Goal: Information Seeking & Learning: Find contact information

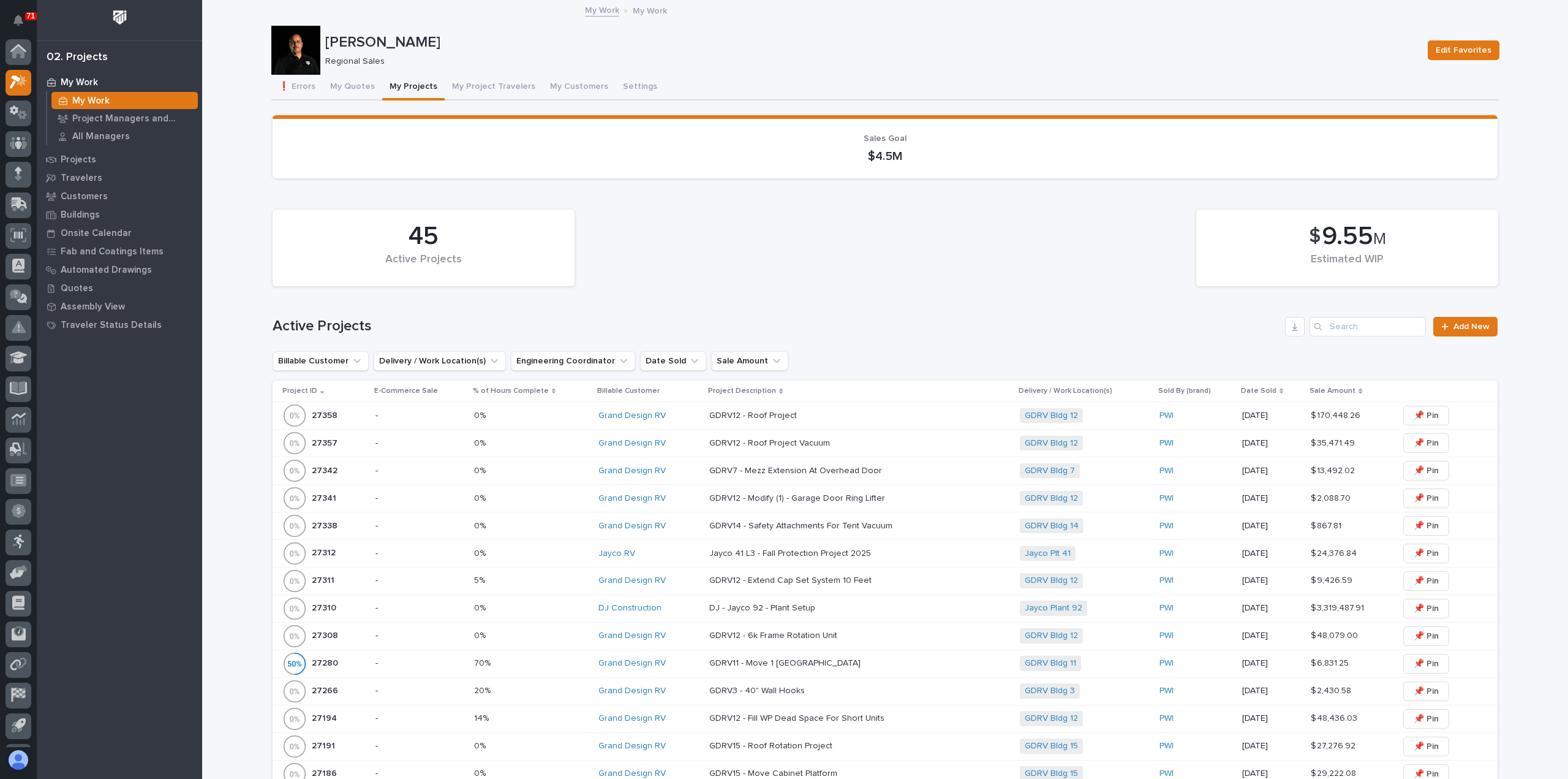
scroll to position [26, 0]
click at [13, 110] on icon at bounding box center [19, 116] width 18 height 12
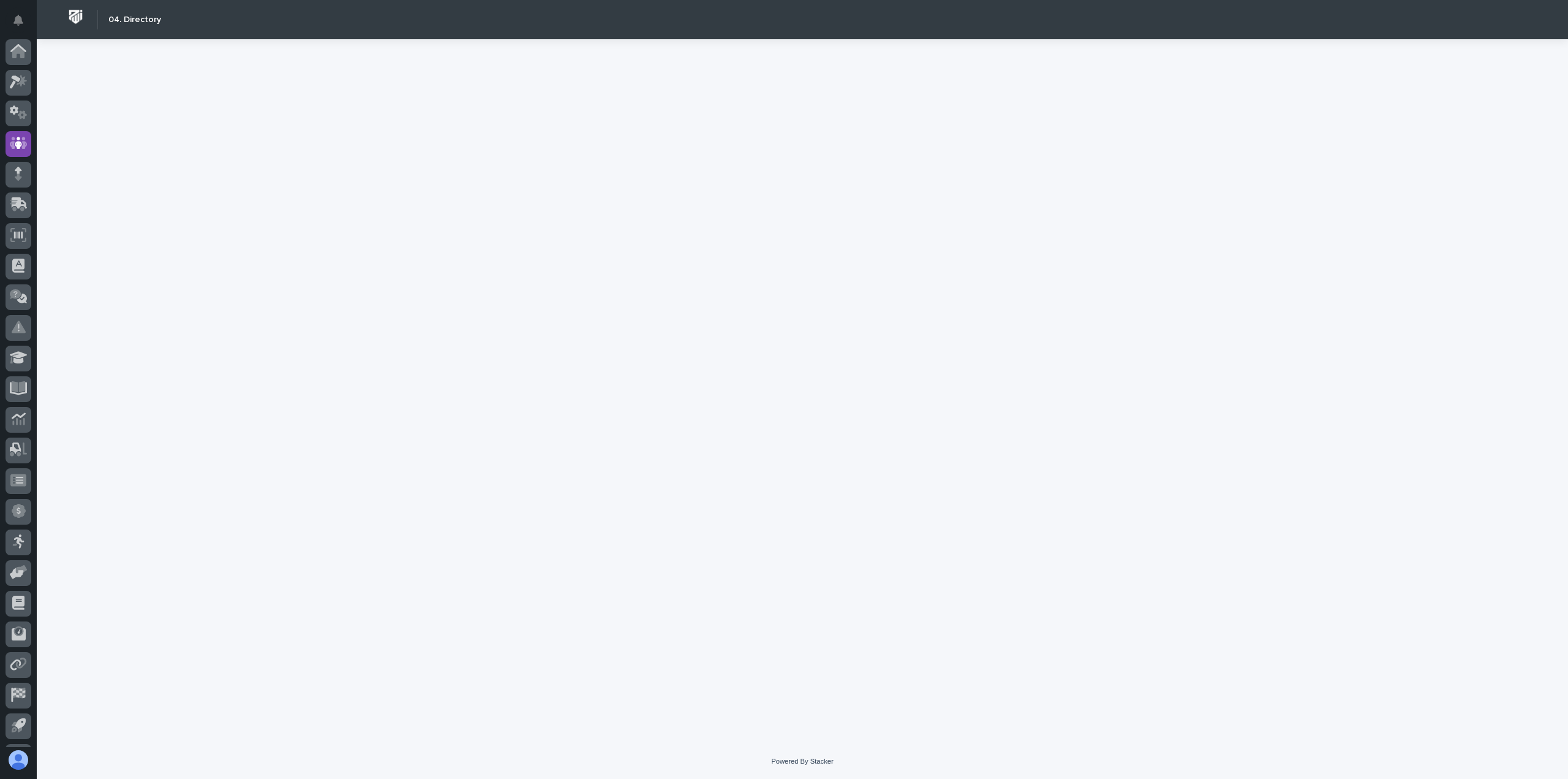
scroll to position [26, 0]
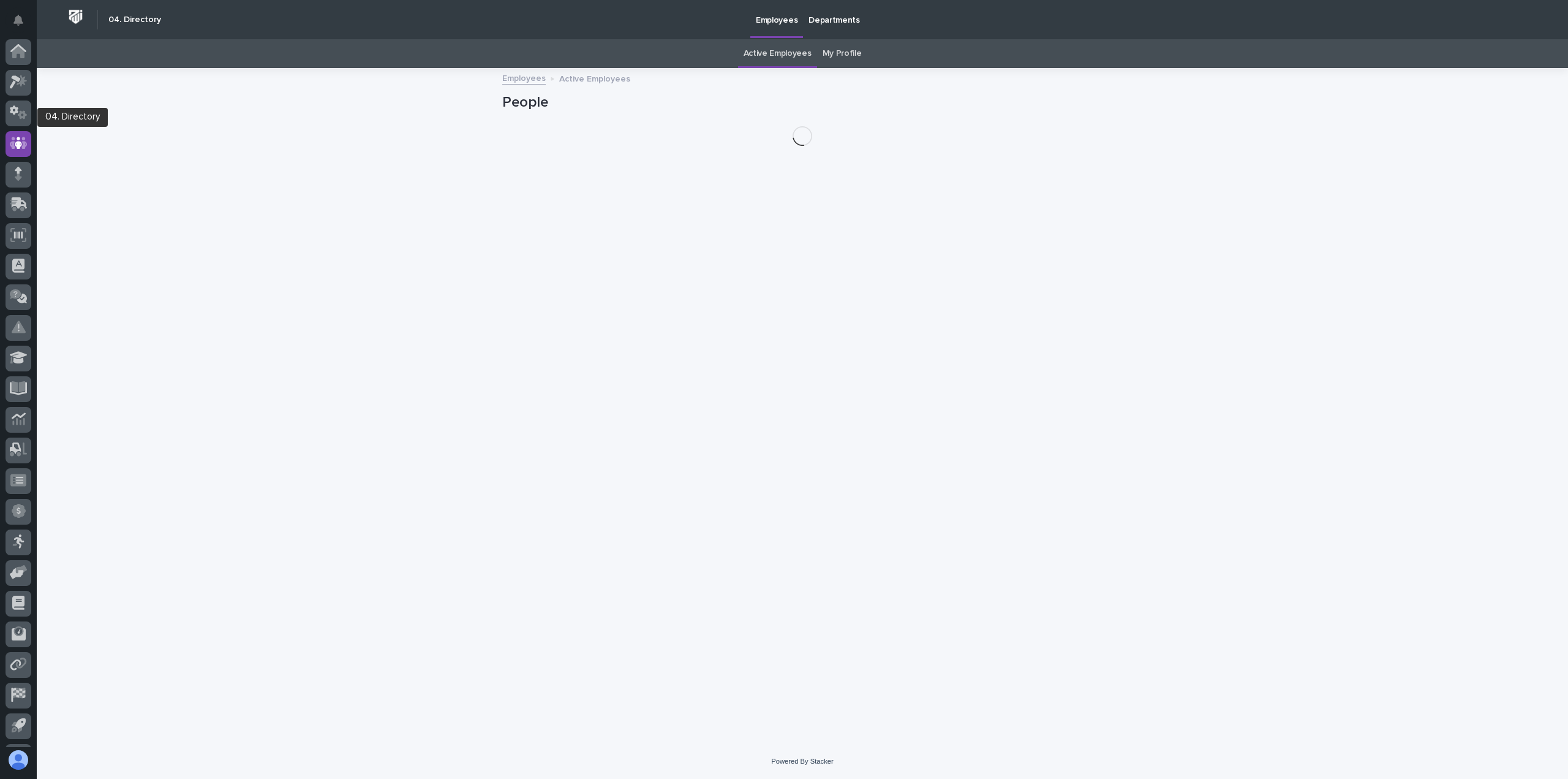
scroll to position [26, 0]
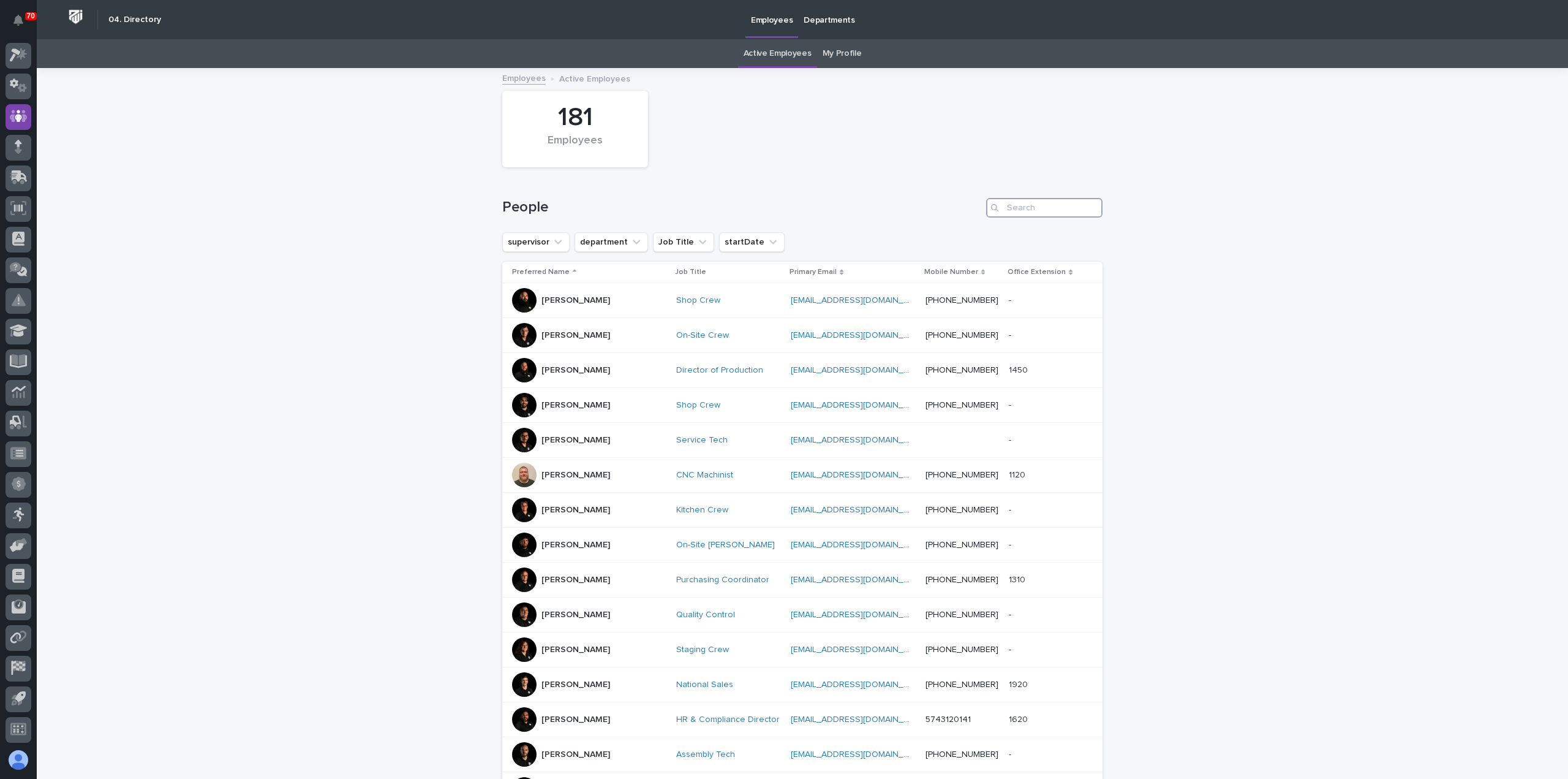
click at [1037, 204] on input "Search" at bounding box center [1044, 208] width 117 height 20
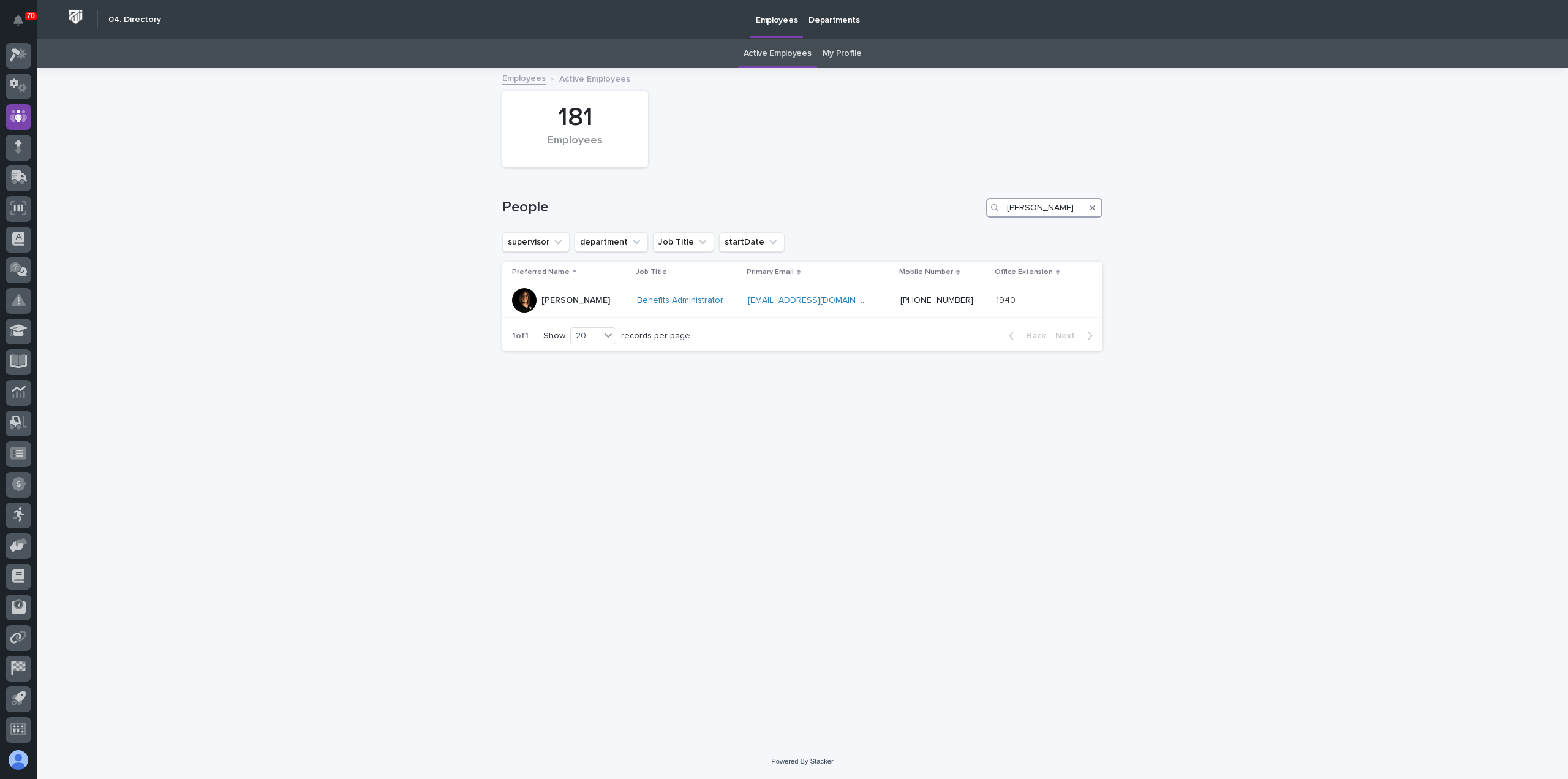
type input "[PERSON_NAME]"
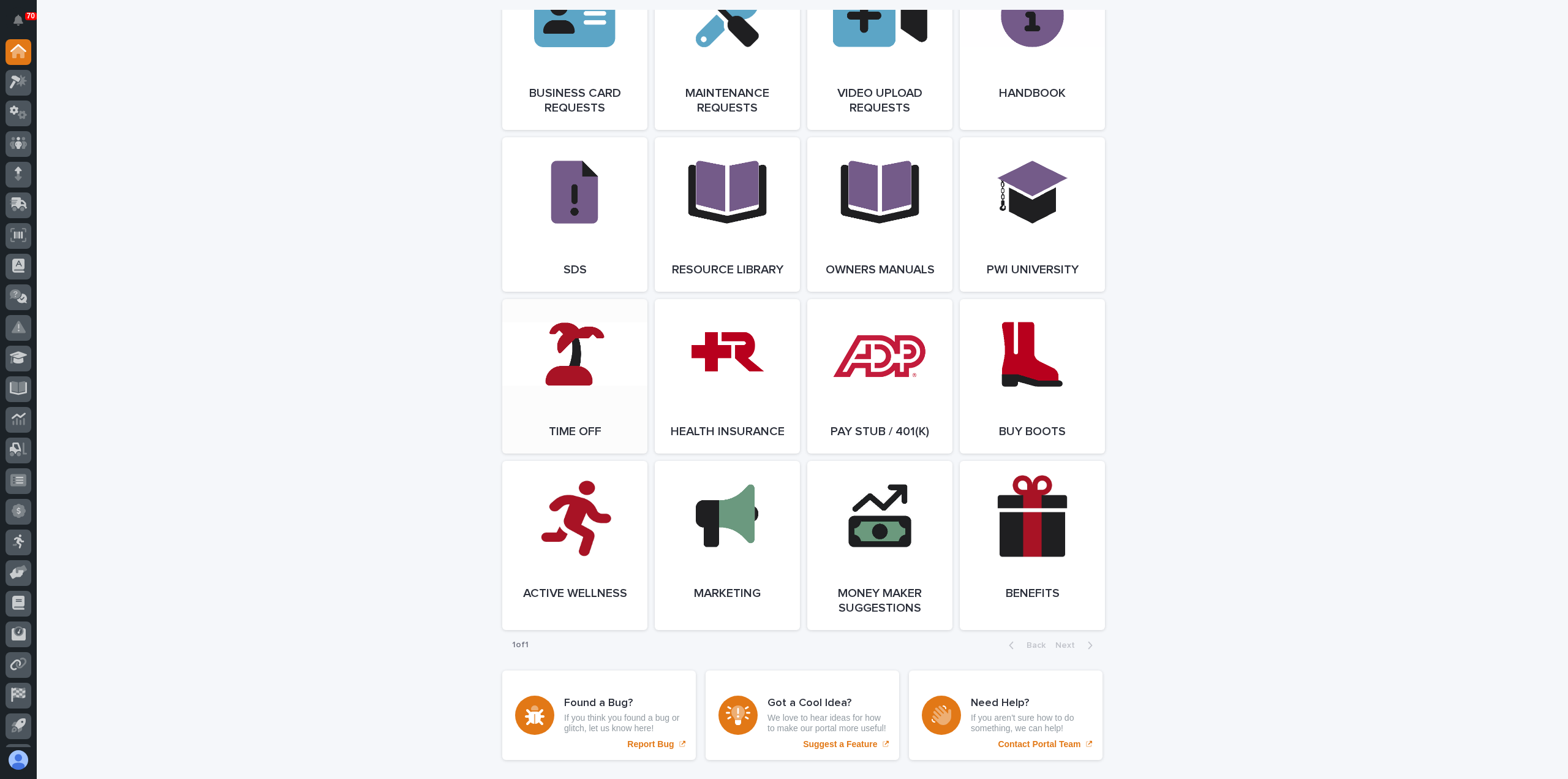
scroll to position [2022, 0]
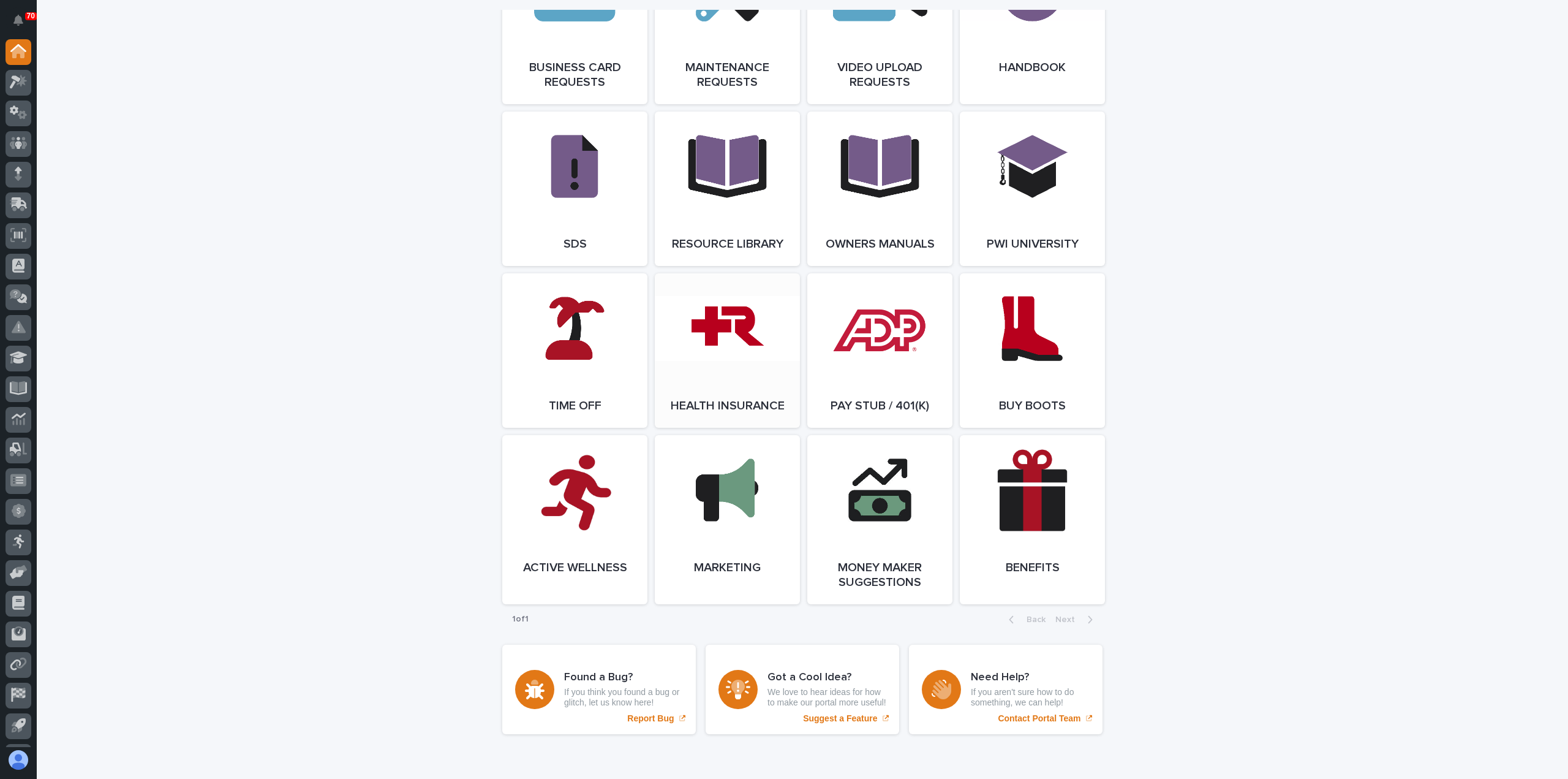
click at [719, 351] on link "Open Link" at bounding box center [728, 350] width 145 height 154
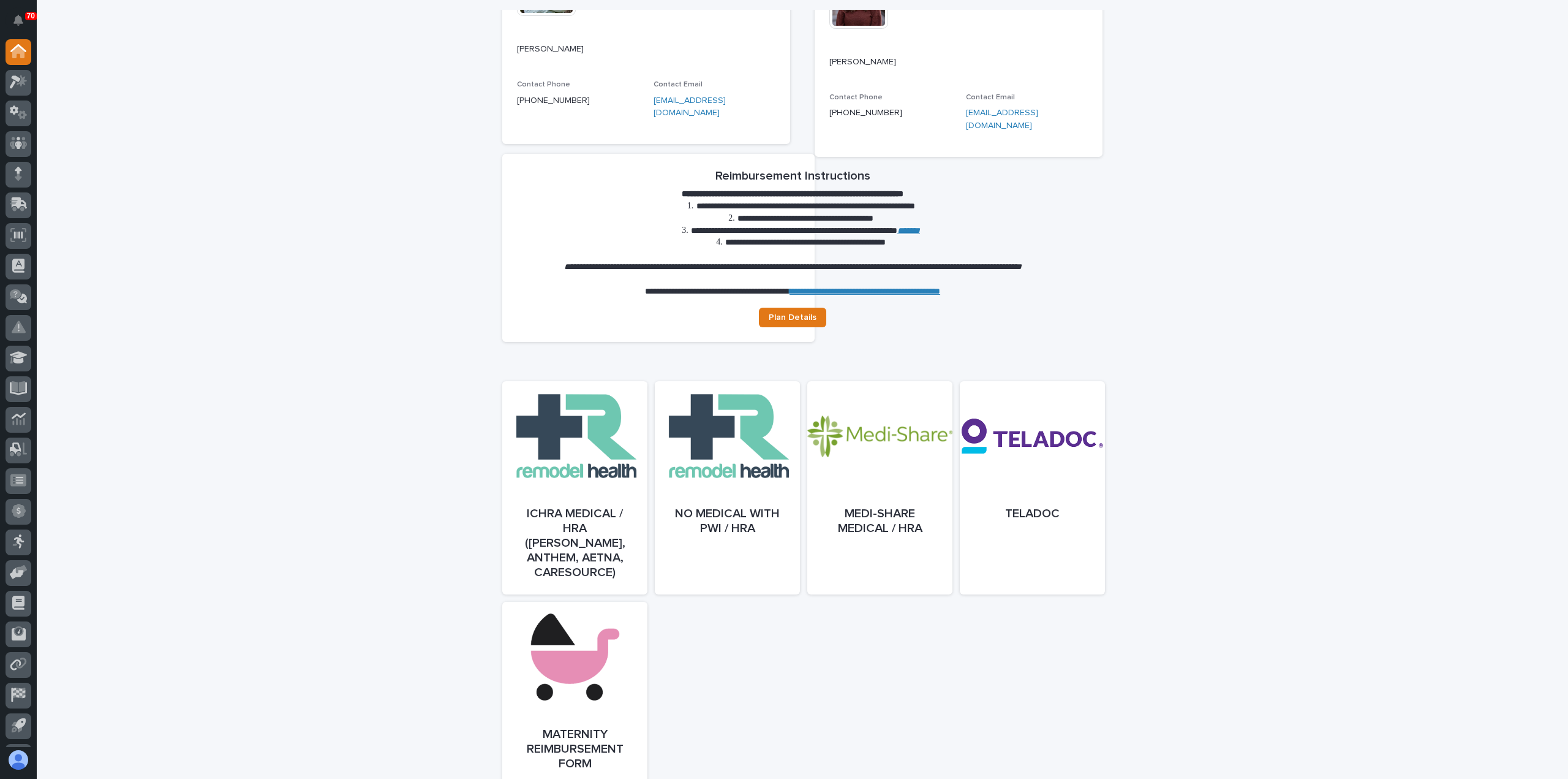
scroll to position [306, 0]
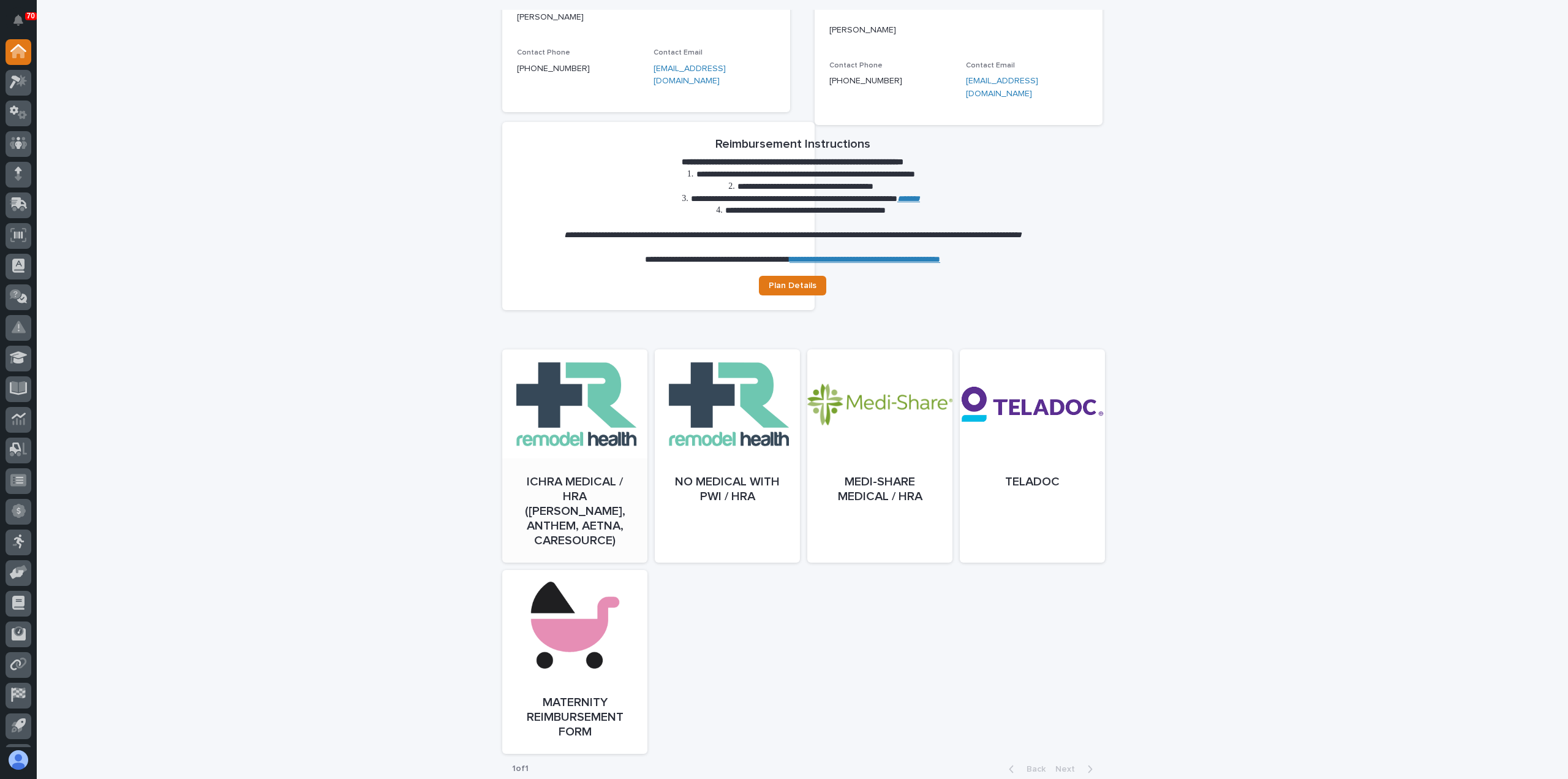
click at [565, 425] on link "Open" at bounding box center [575, 467] width 145 height 213
